Goal: Find contact information: Find contact information

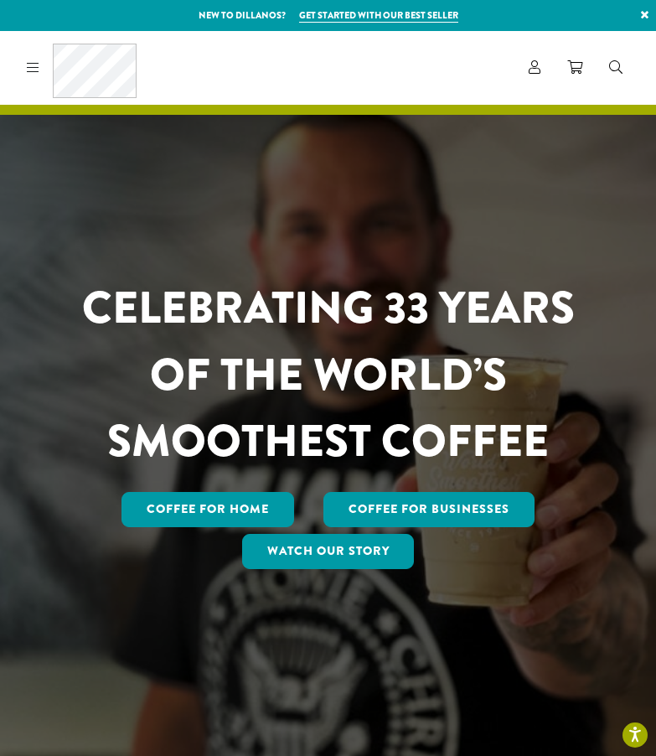
click at [28, 66] on icon at bounding box center [33, 66] width 13 height 13
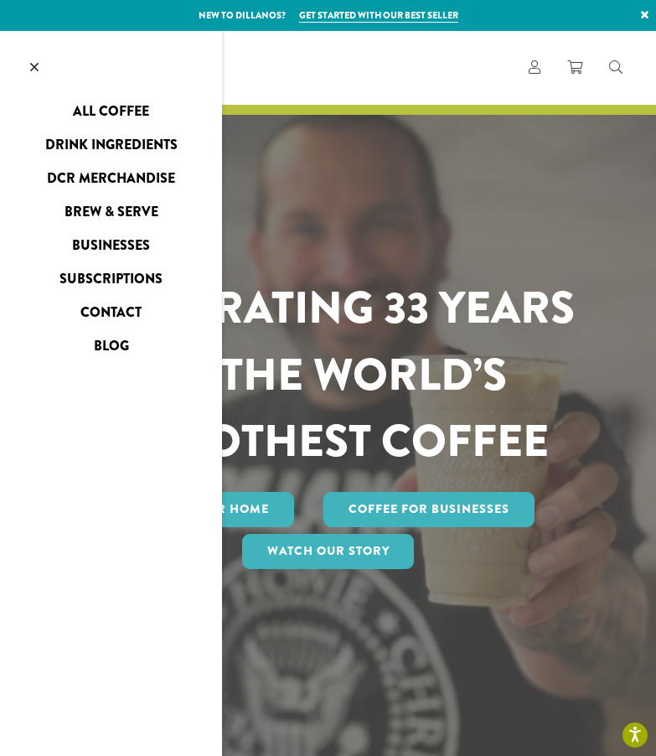
click at [132, 310] on link "Contact" at bounding box center [111, 312] width 222 height 27
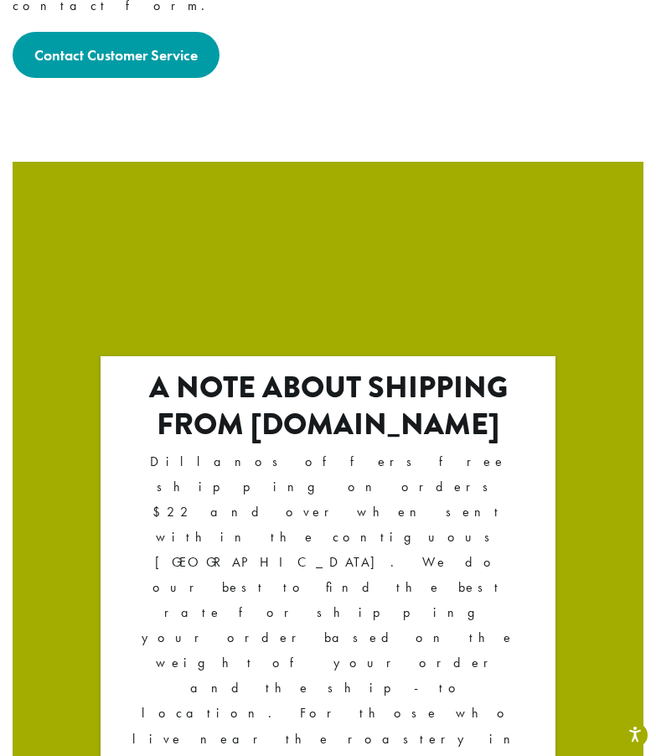
scroll to position [2710, 0]
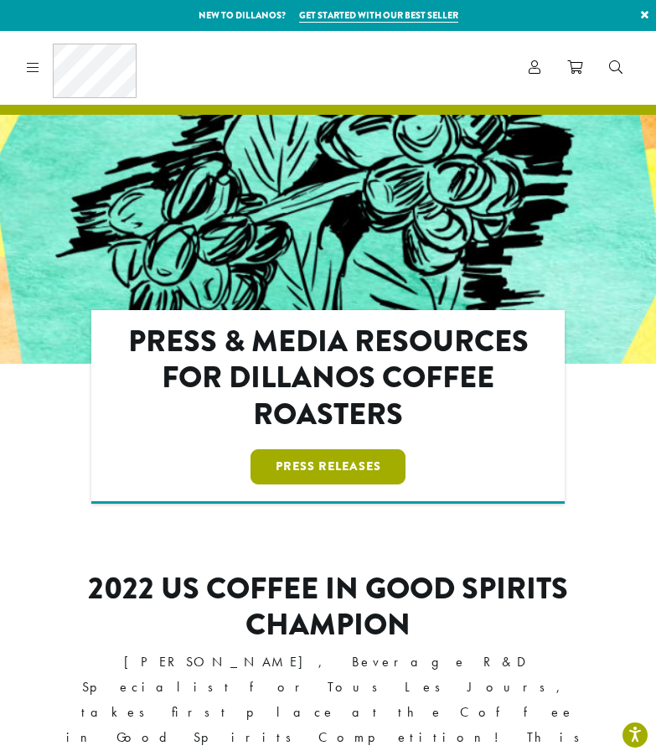
scroll to position [503, 0]
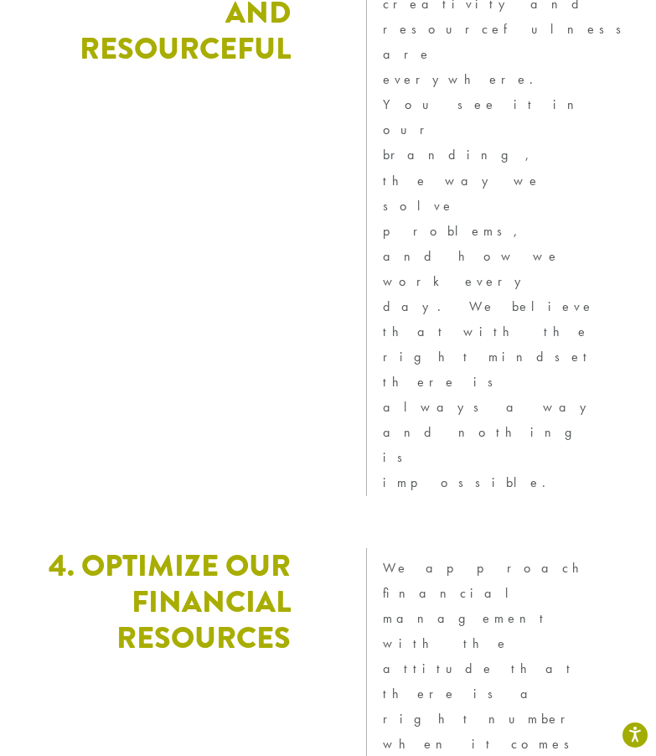
scroll to position [5933, 0]
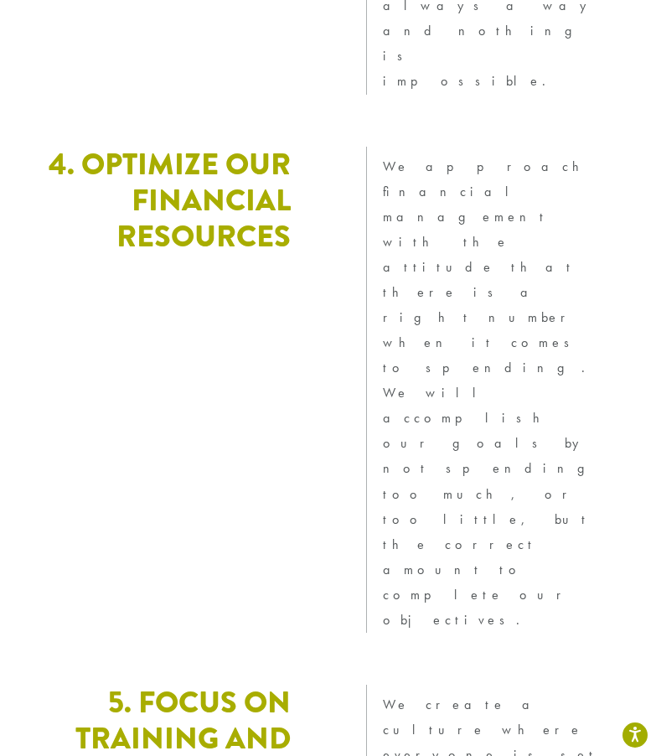
drag, startPoint x: 262, startPoint y: 484, endPoint x: 224, endPoint y: 435, distance: 62.7
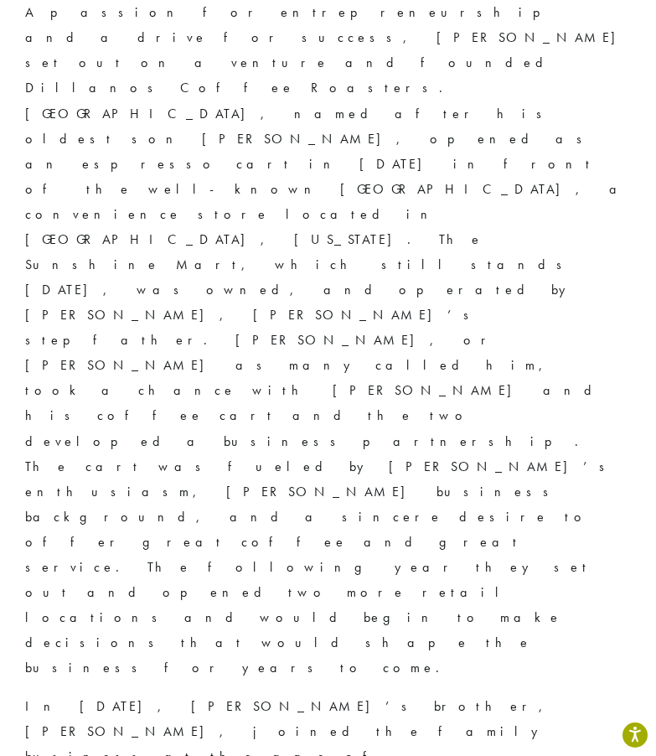
scroll to position [0, 0]
